Goal: Check status: Check status

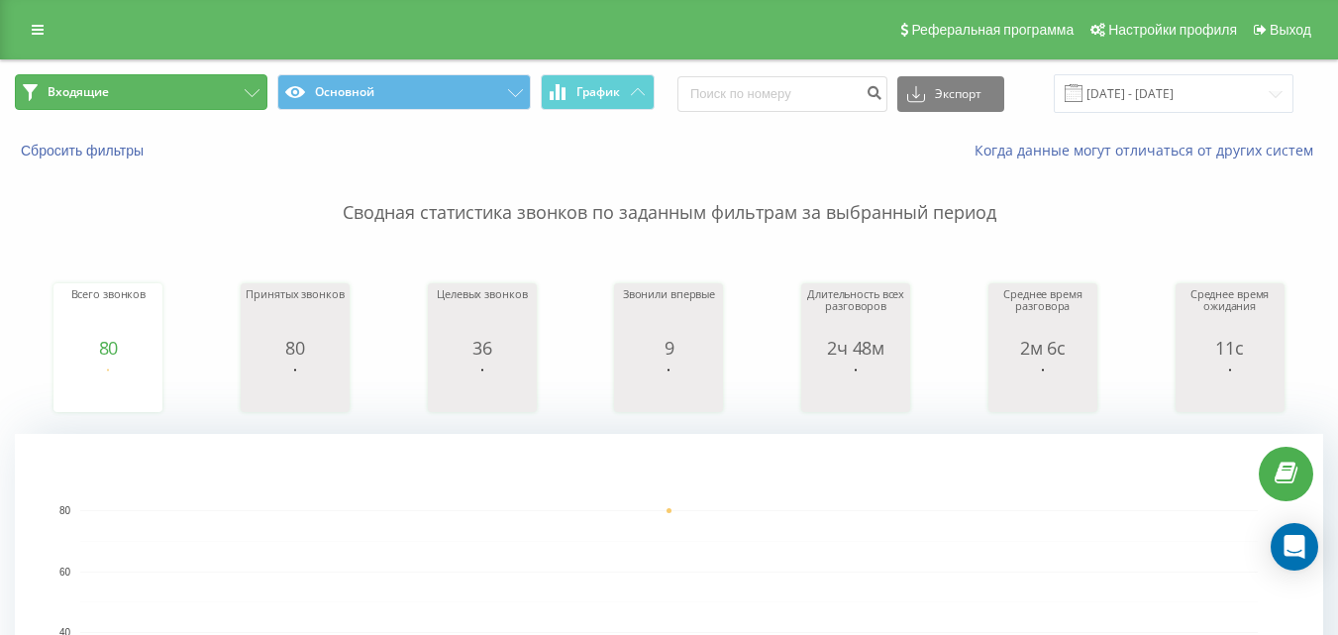
click at [137, 92] on button "Входящие" at bounding box center [141, 92] width 253 height 36
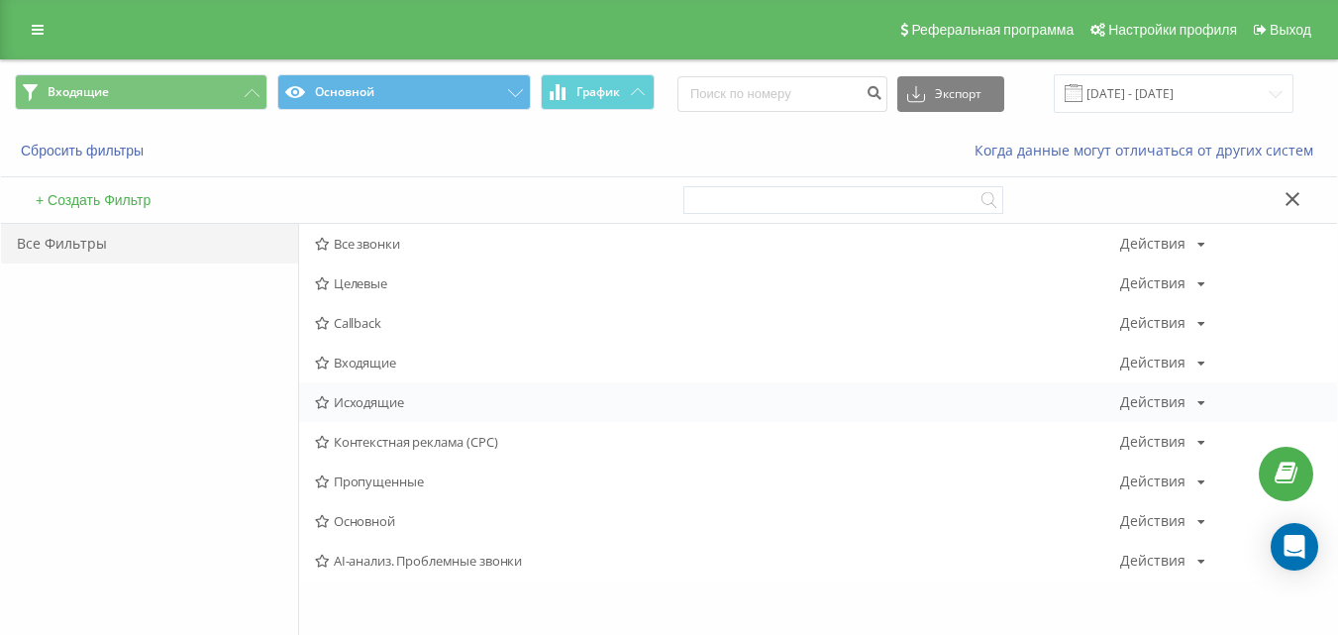
click at [376, 414] on div "Исходящие Действия Редактировать Копировать Удалить По умолчанию Поделиться" at bounding box center [818, 402] width 1038 height 40
click at [378, 408] on span "Исходящие" at bounding box center [717, 402] width 805 height 14
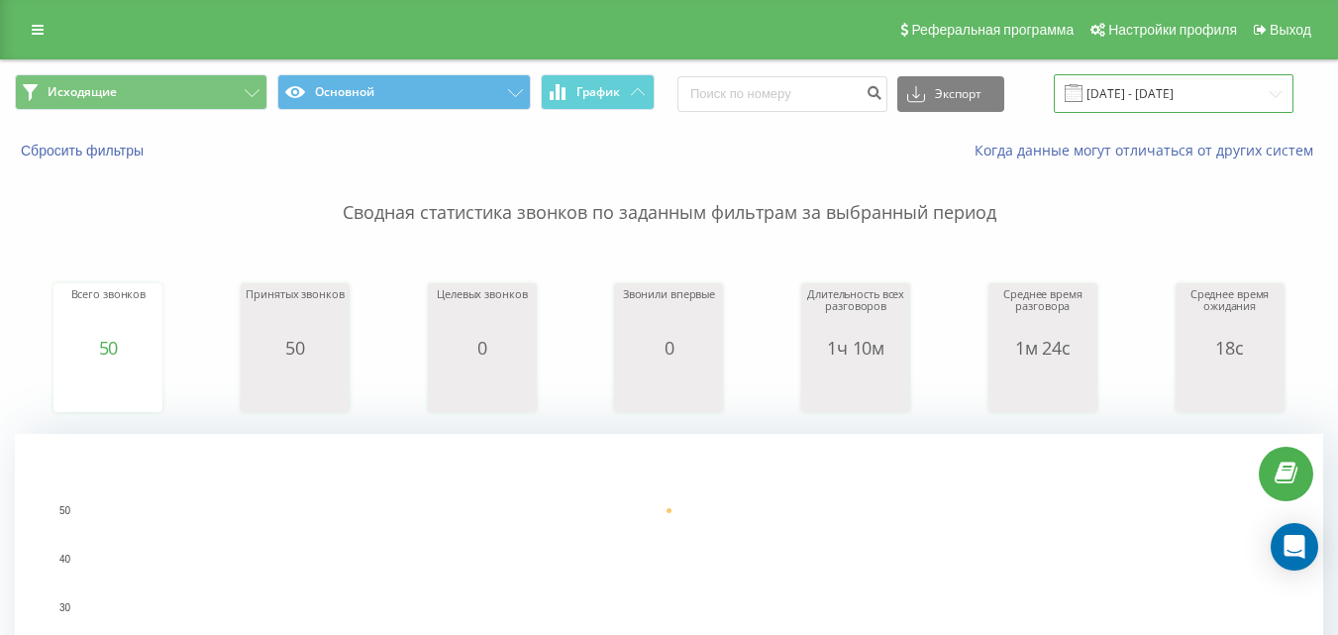
click at [1152, 90] on input "[DATE] - [DATE]" at bounding box center [1174, 93] width 240 height 39
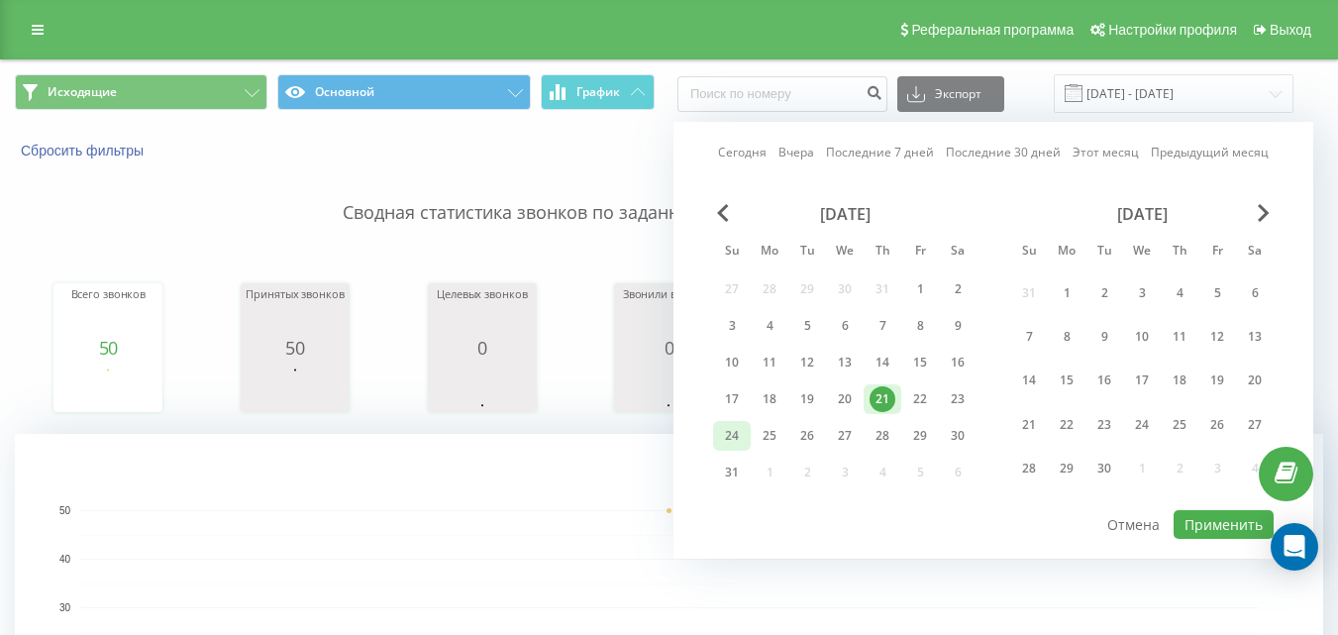
click at [734, 431] on div "24" at bounding box center [732, 436] width 26 height 26
click at [932, 397] on div "22" at bounding box center [920, 399] width 26 height 26
click at [1195, 524] on button "Применить" at bounding box center [1224, 524] width 100 height 29
type input "[DATE] - [DATE]"
